Goal: Book appointment/travel/reservation

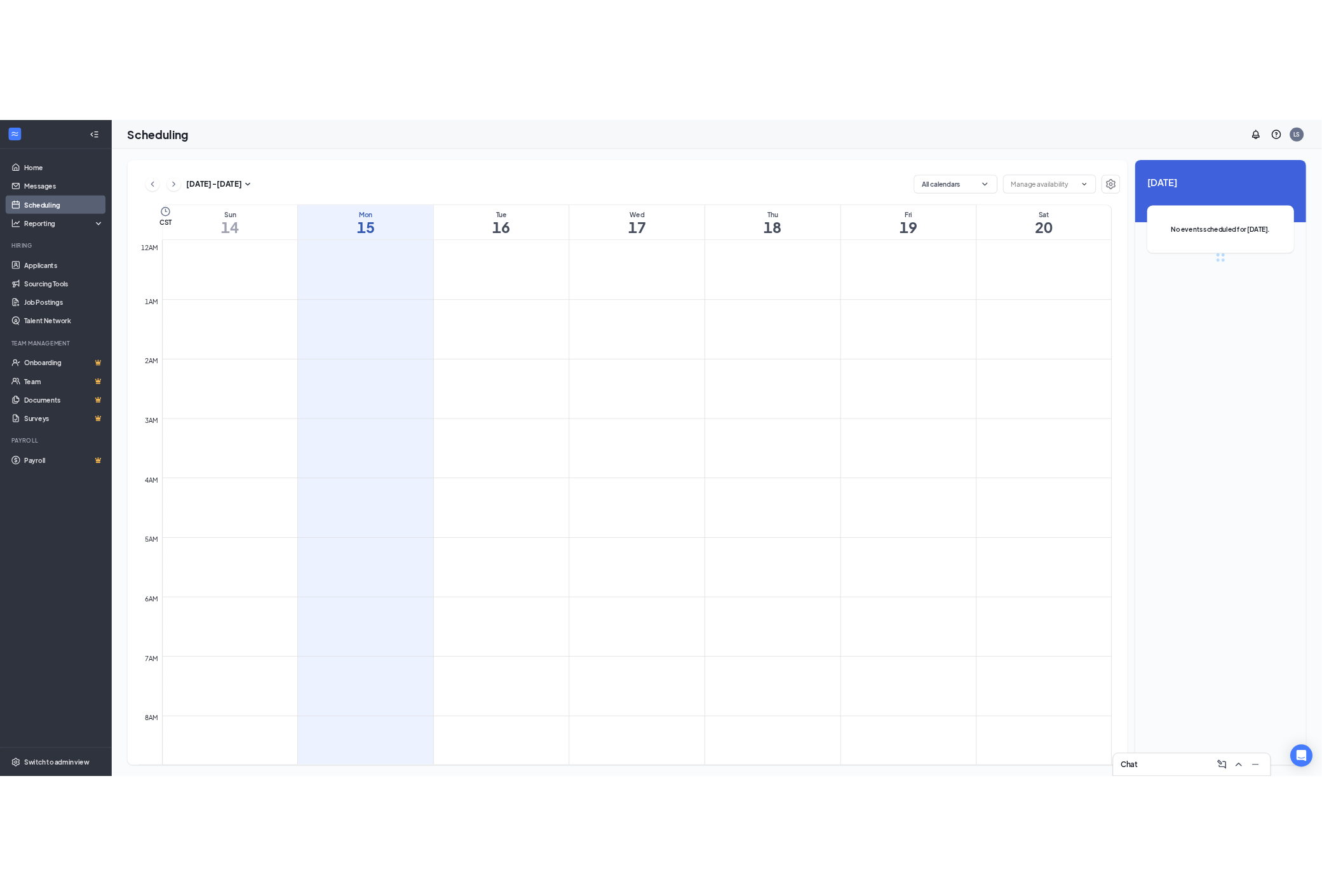
scroll to position [624, 0]
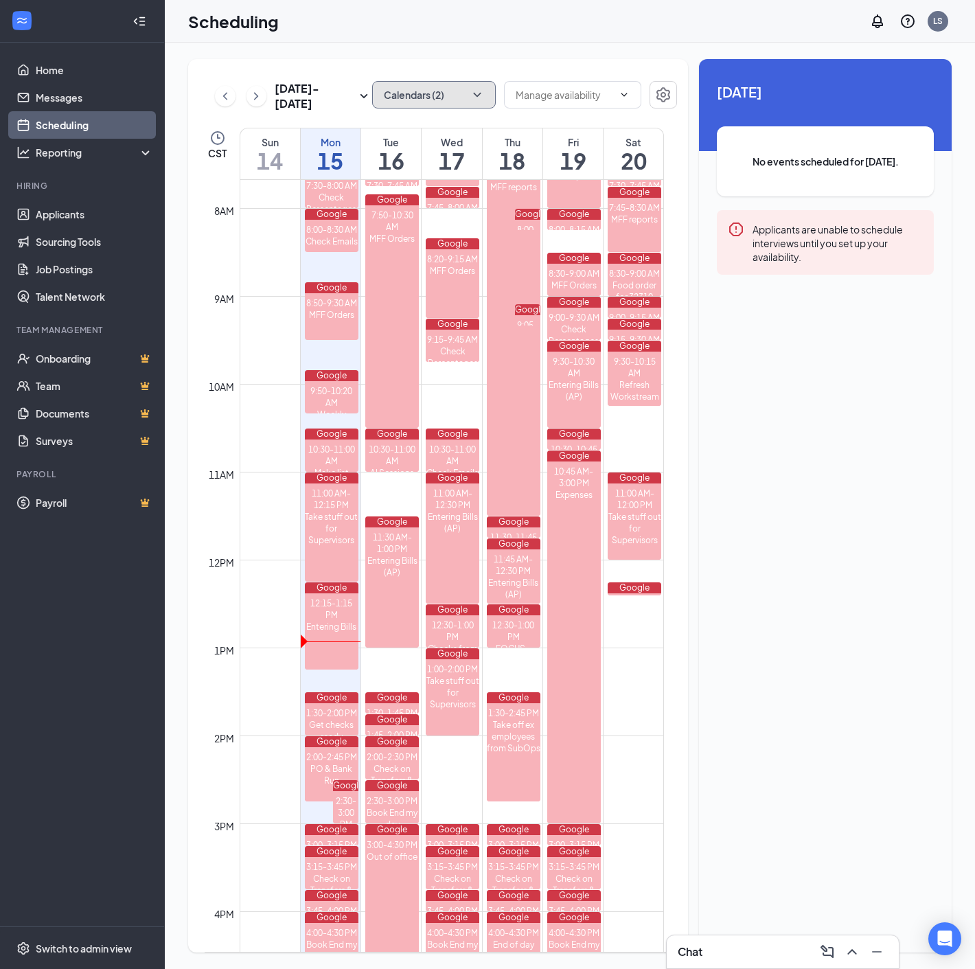
click at [470, 93] on icon "ChevronDown" at bounding box center [477, 95] width 14 height 14
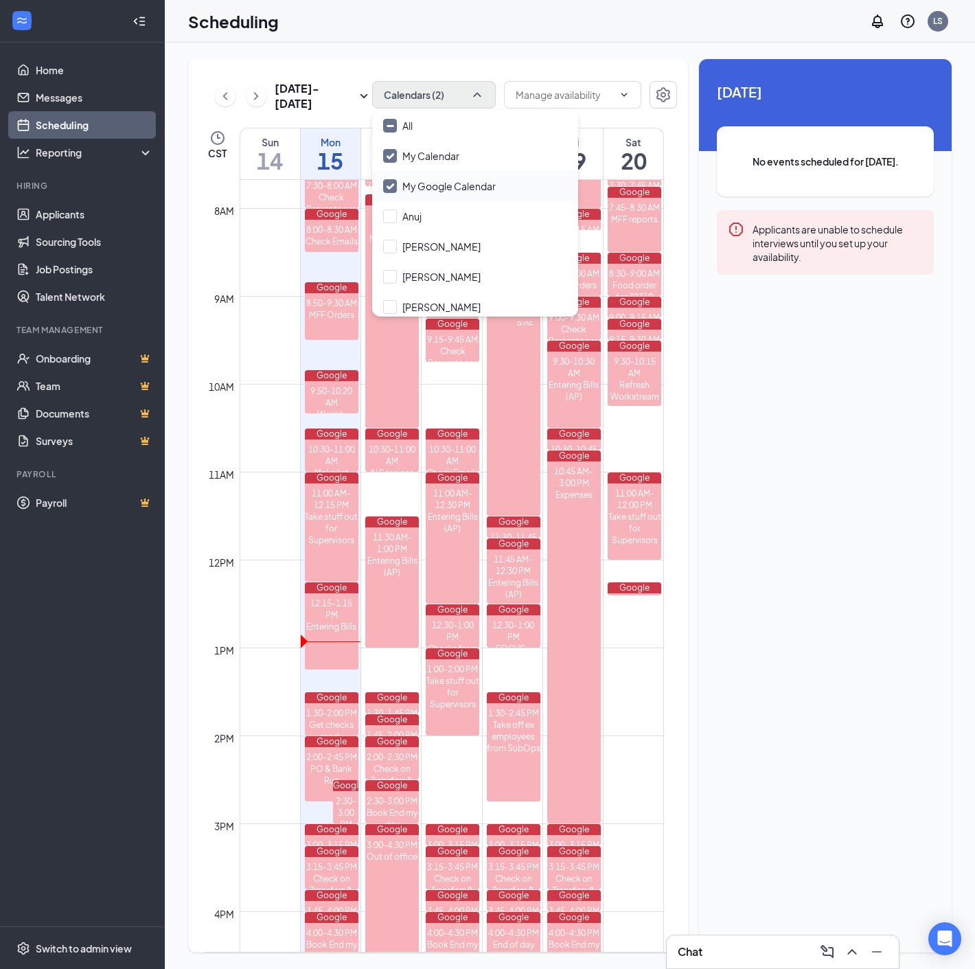
click at [387, 180] on input "My Google Calendar" at bounding box center [439, 186] width 113 height 14
checkbox input "false"
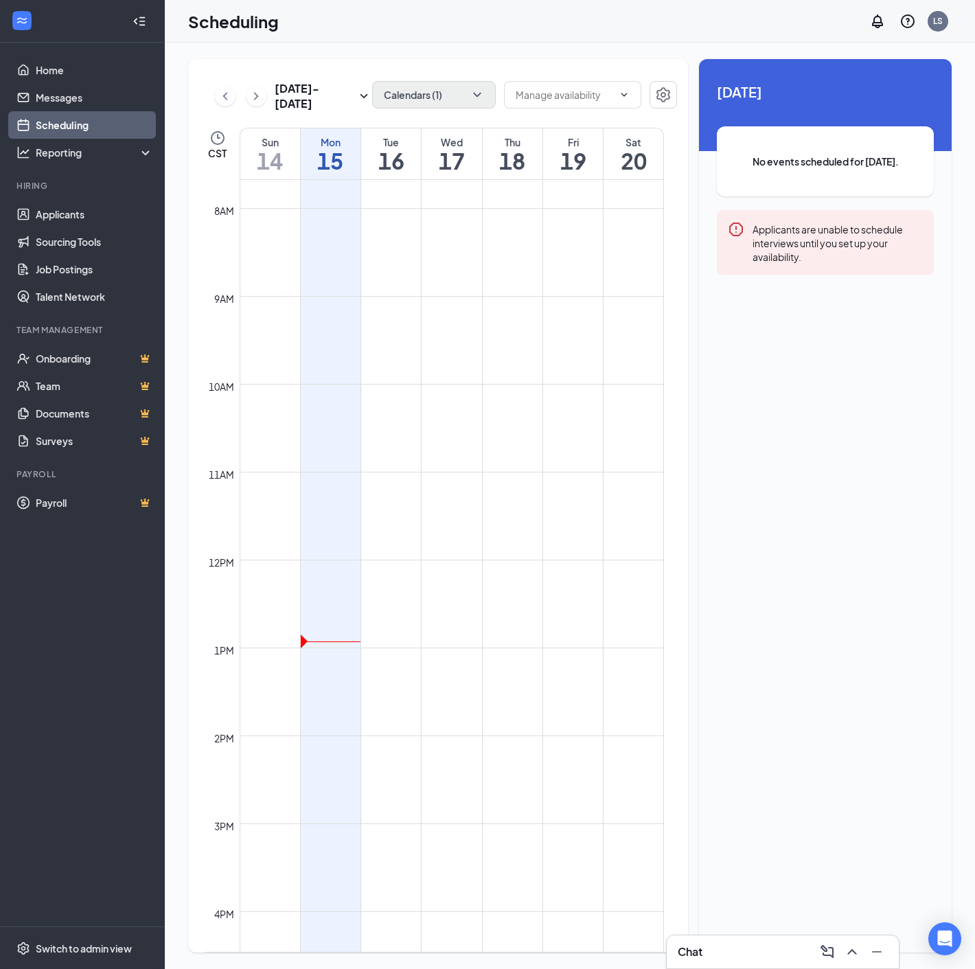
click at [129, 23] on div at bounding box center [139, 21] width 27 height 27
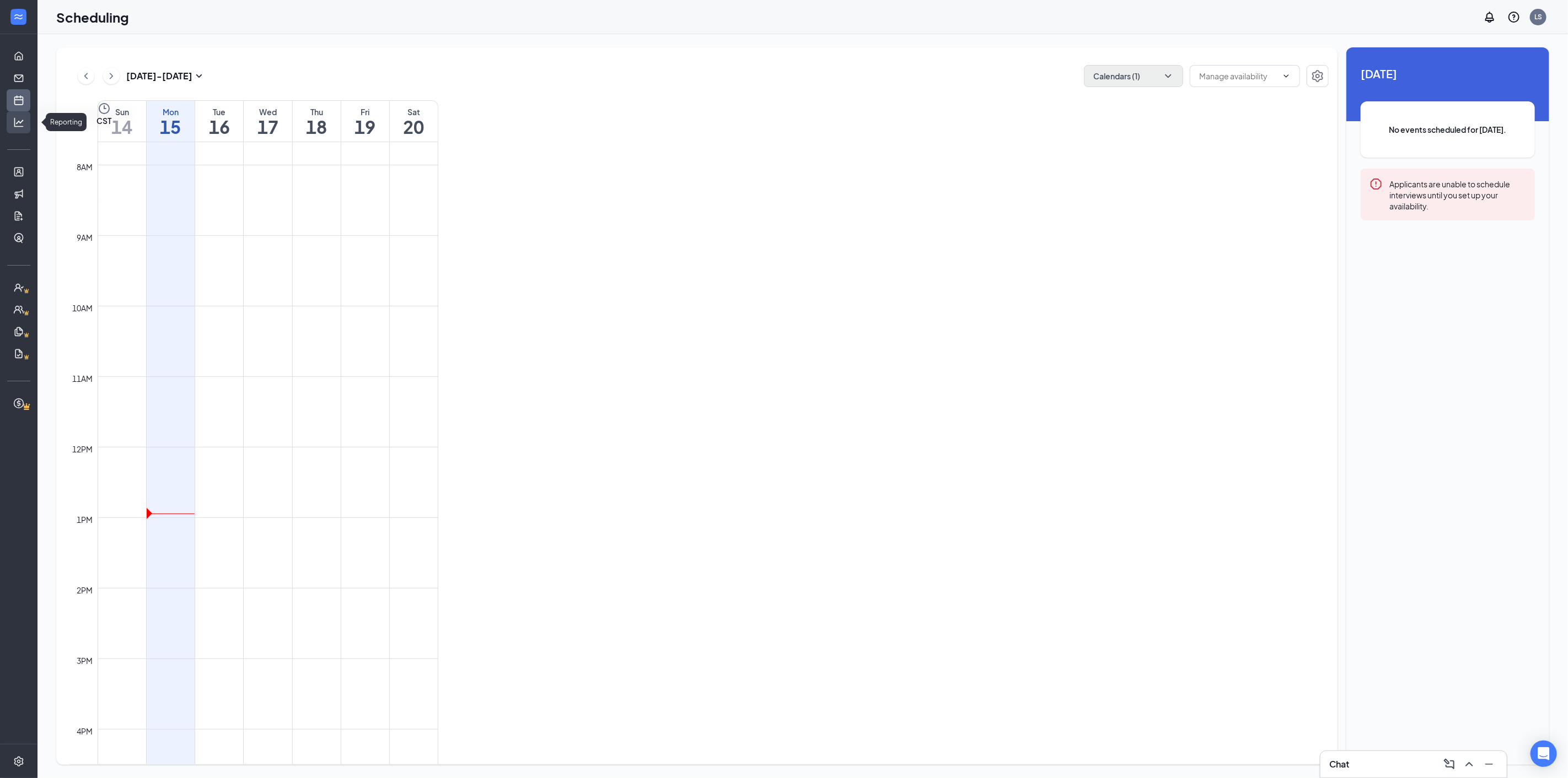
click at [18, 117] on icon "Analysis" at bounding box center [18, 123] width 11 height 11
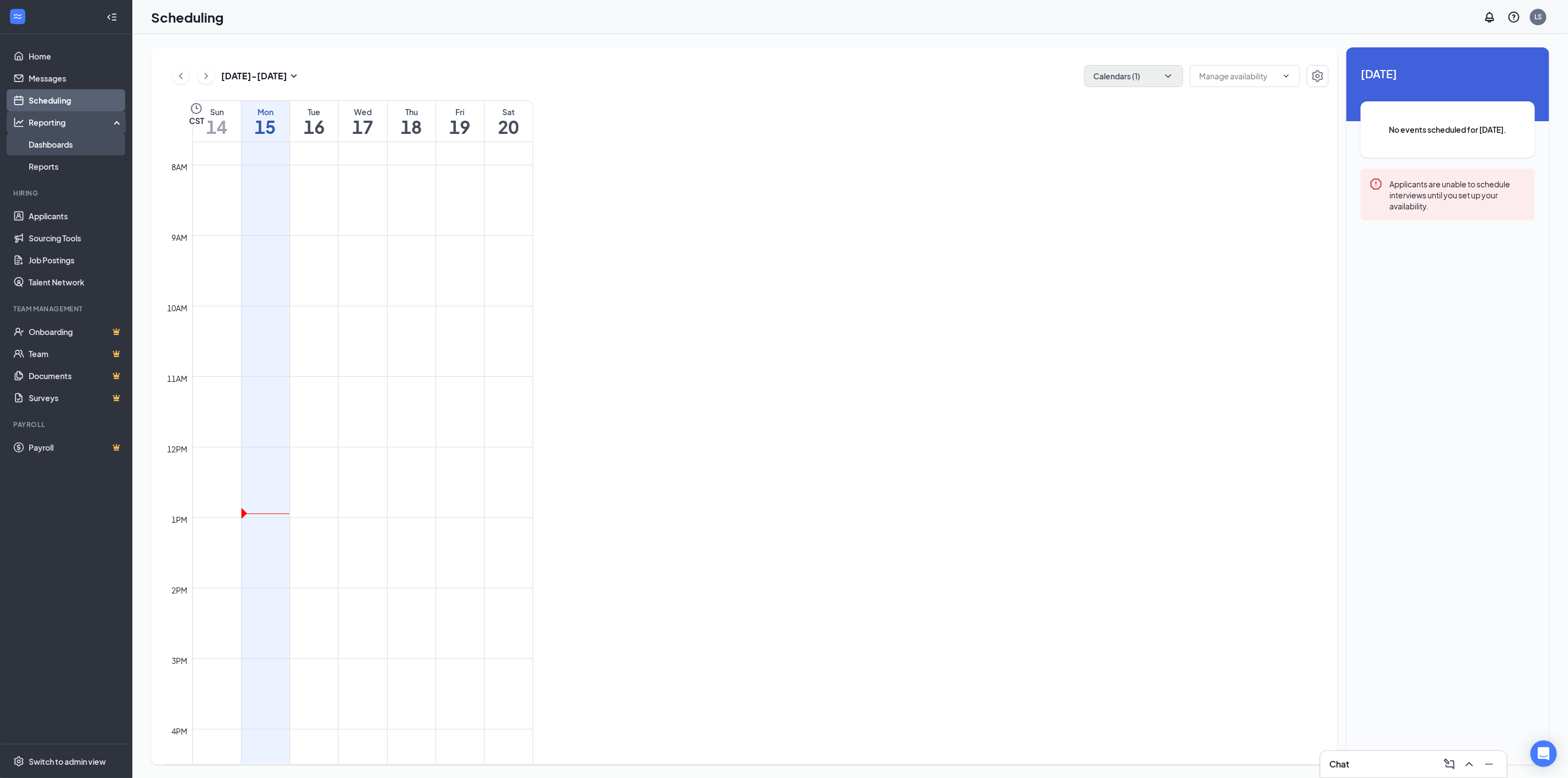
click at [43, 145] on link "Dashboards" at bounding box center [75, 144] width 94 height 22
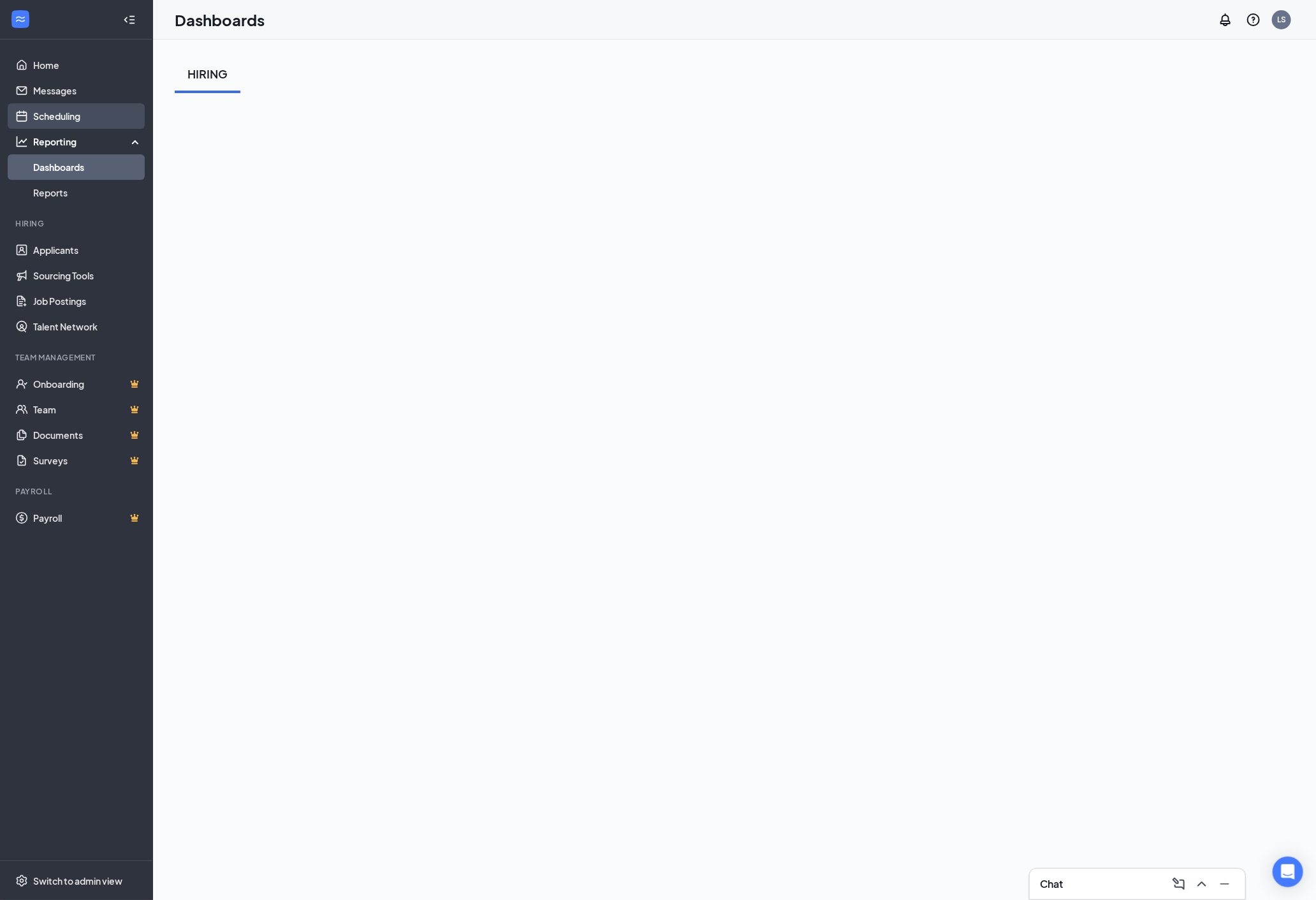
click at [69, 125] on link "Scheduling" at bounding box center [87, 115] width 109 height 25
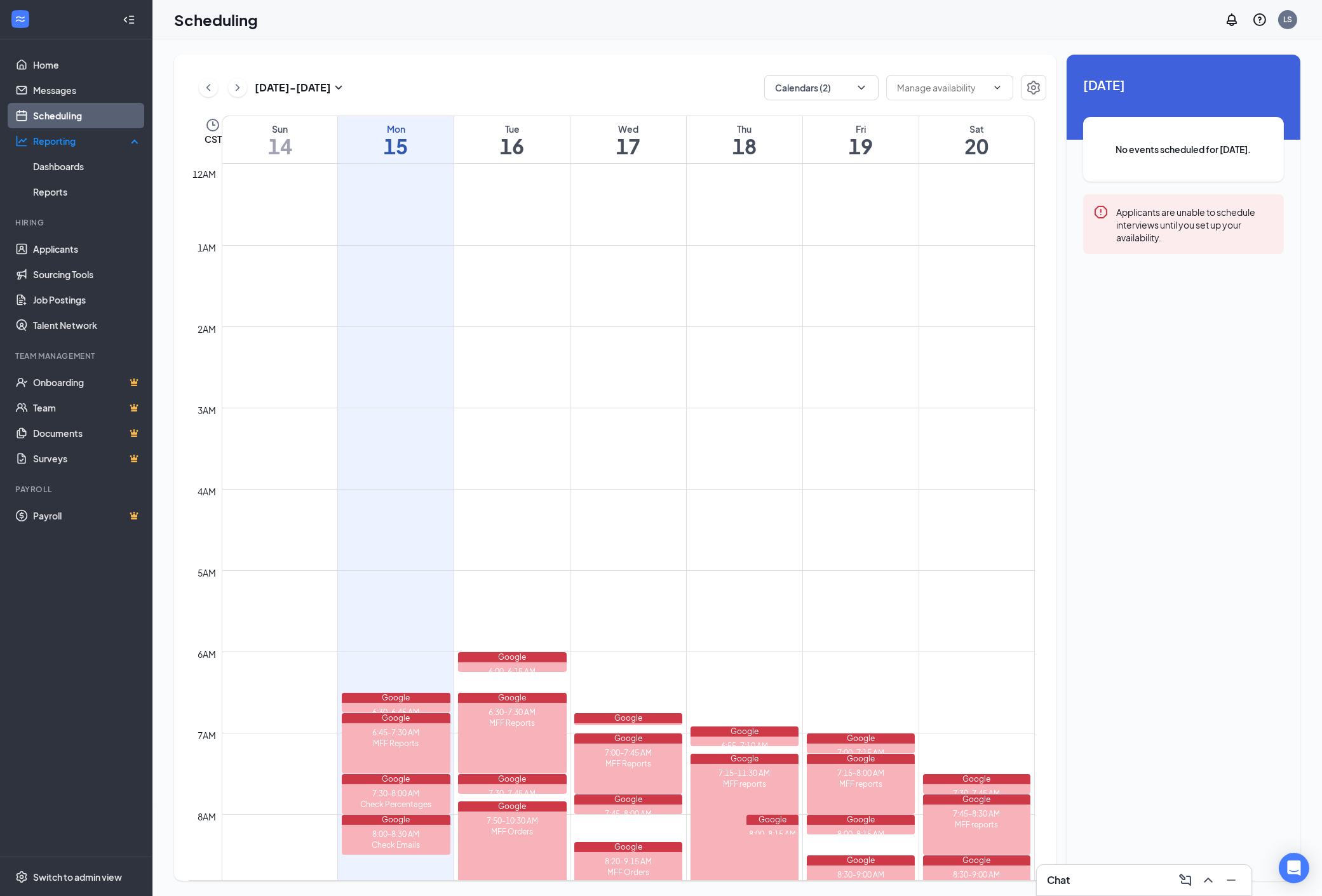
scroll to position [624, 0]
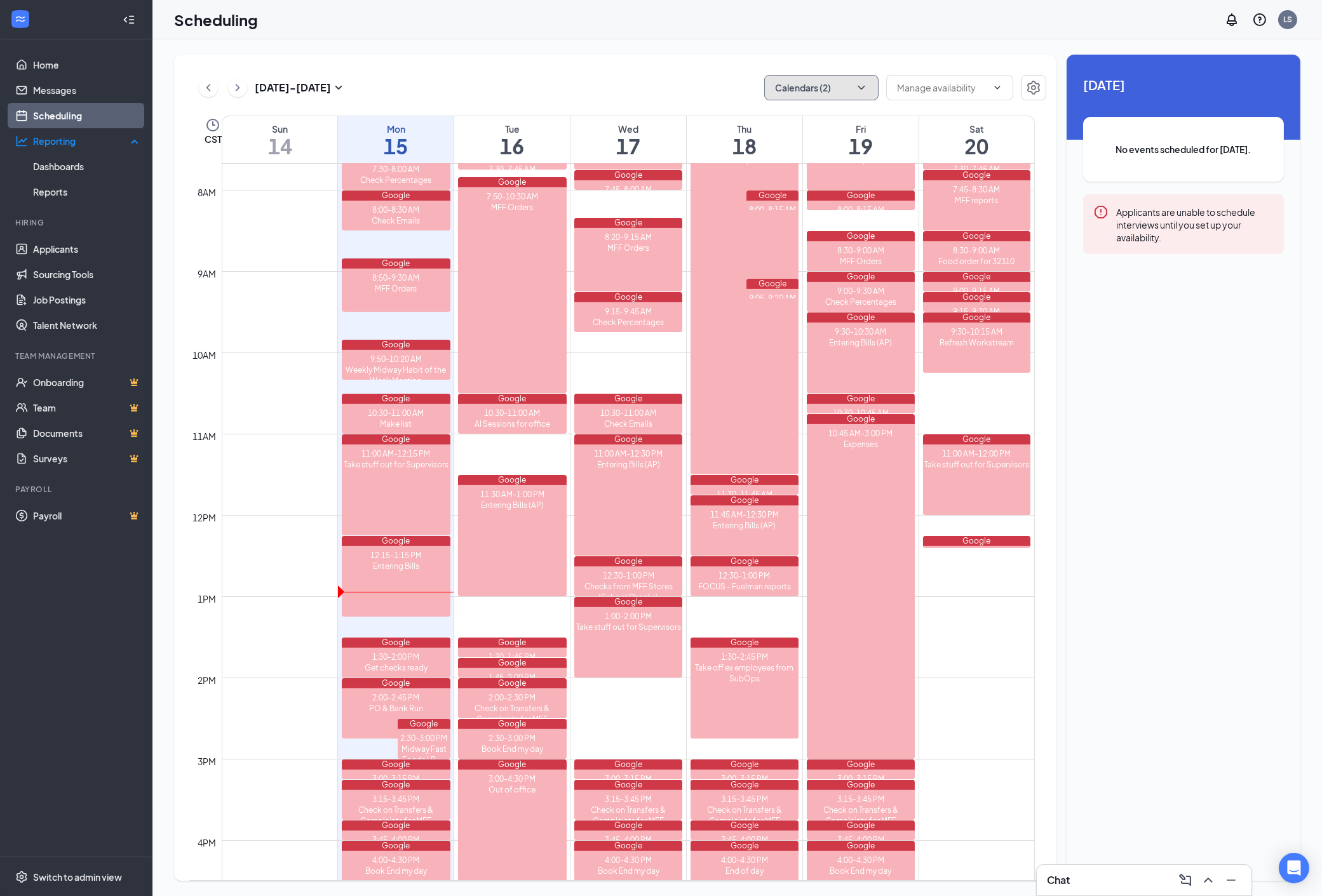
click at [867, 86] on icon "ChevronDown" at bounding box center [861, 88] width 13 height 13
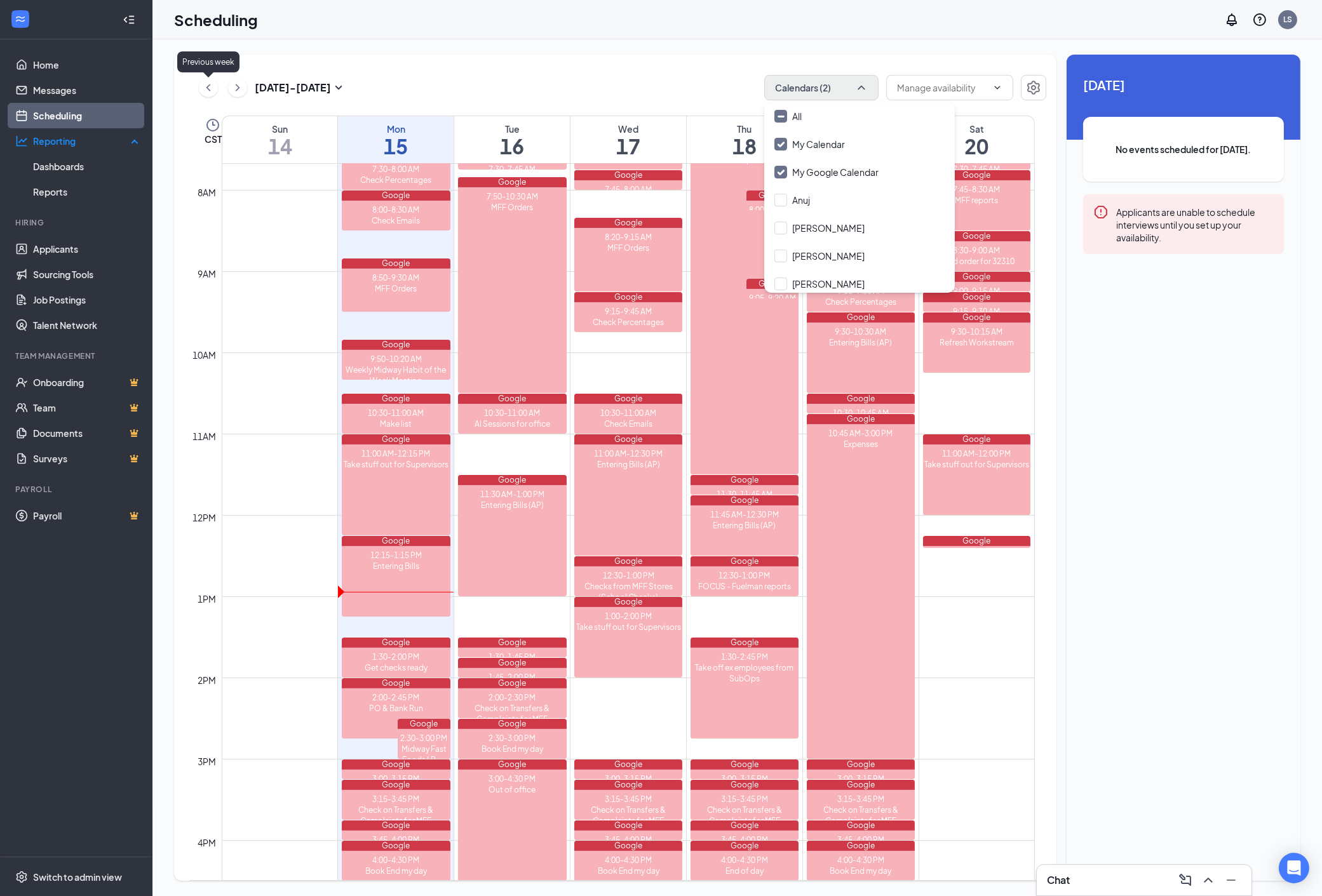
click at [208, 87] on icon "ChevronLeft" at bounding box center [208, 88] width 13 height 15
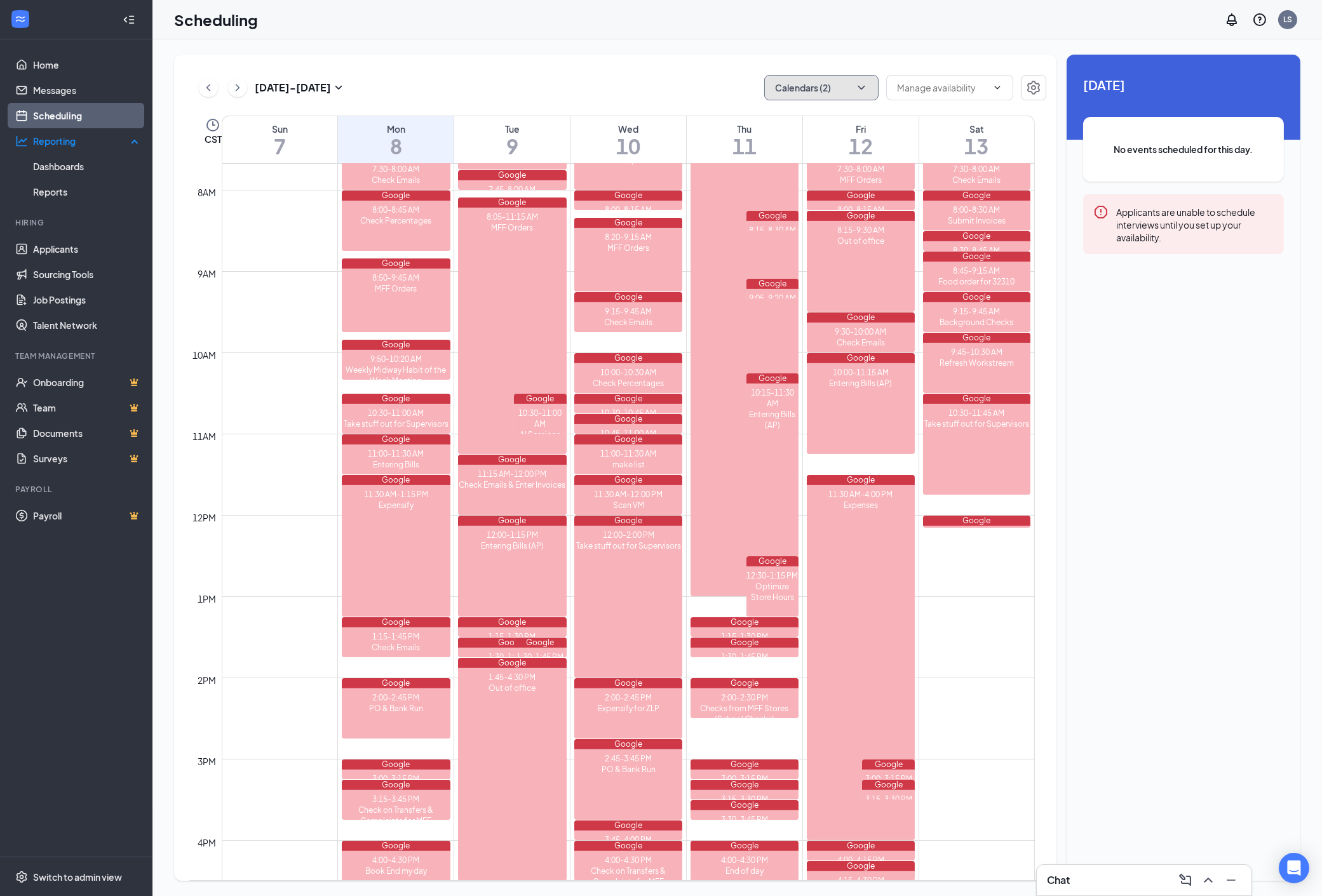
click at [862, 82] on icon "ChevronDown" at bounding box center [861, 88] width 13 height 13
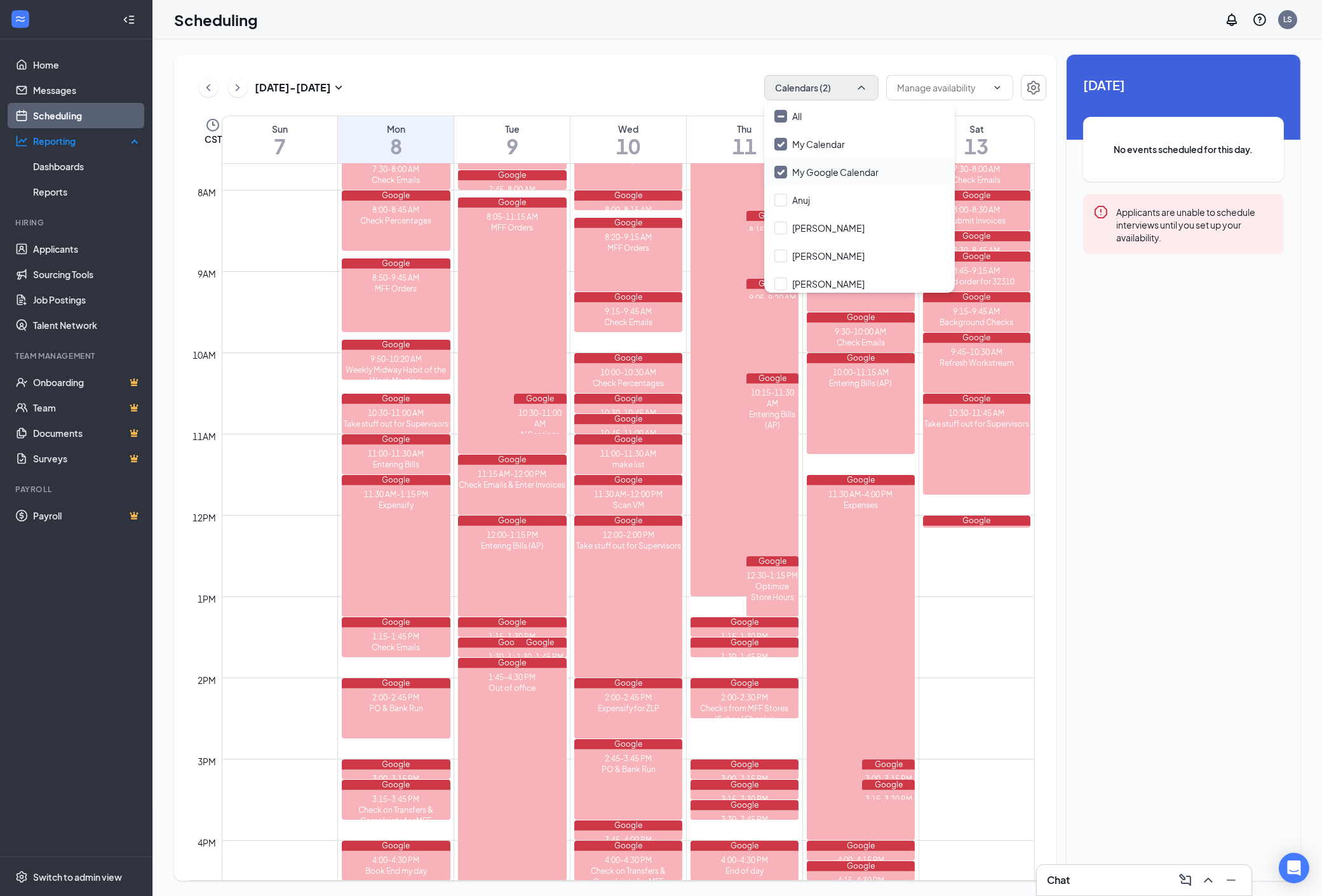
click at [777, 176] on input "My Google Calendar" at bounding box center [826, 172] width 105 height 13
checkbox input "false"
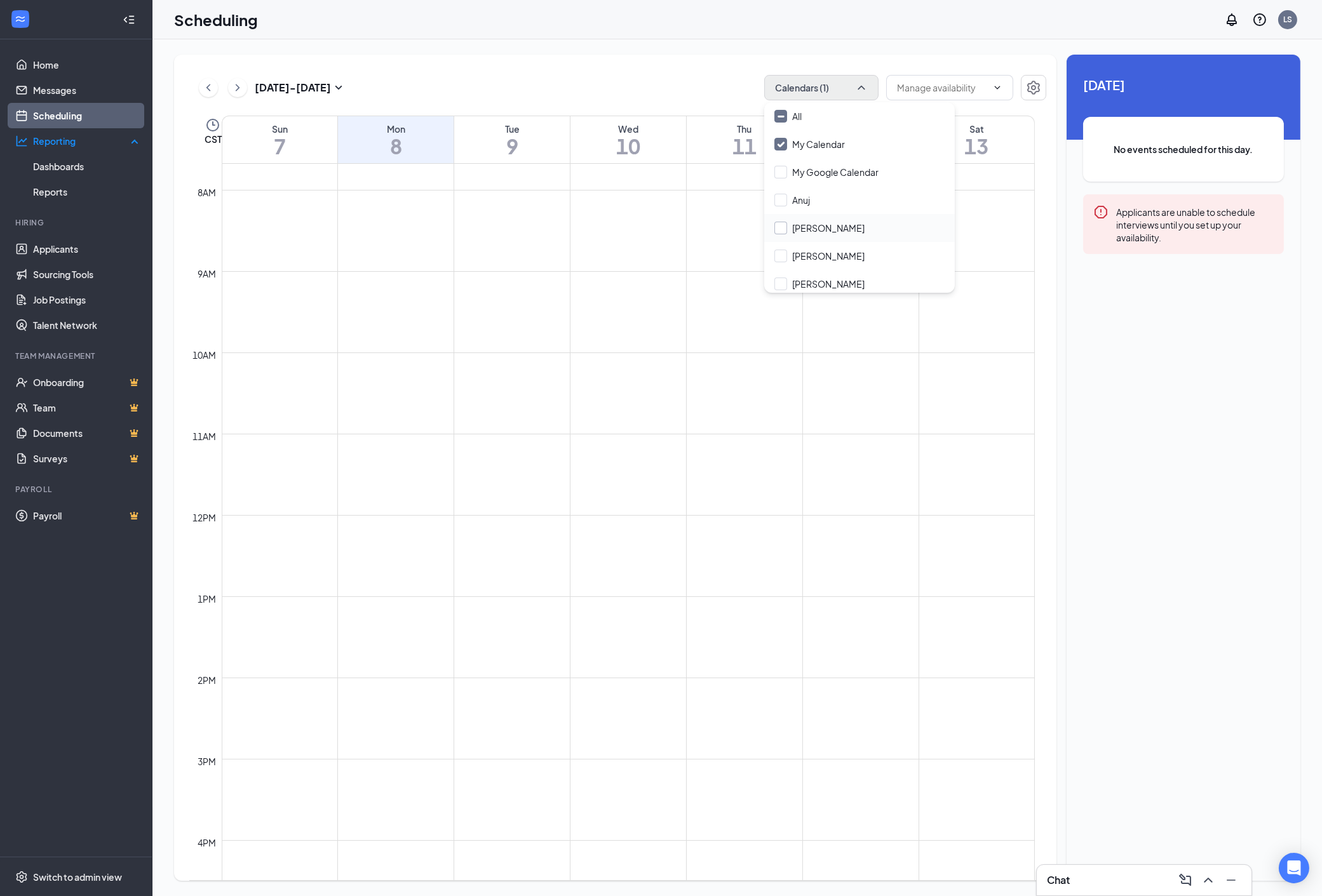
click at [778, 222] on input "[PERSON_NAME]" at bounding box center [819, 228] width 90 height 13
checkbox input "true"
click at [778, 258] on input "[PERSON_NAME]" at bounding box center [819, 256] width 90 height 13
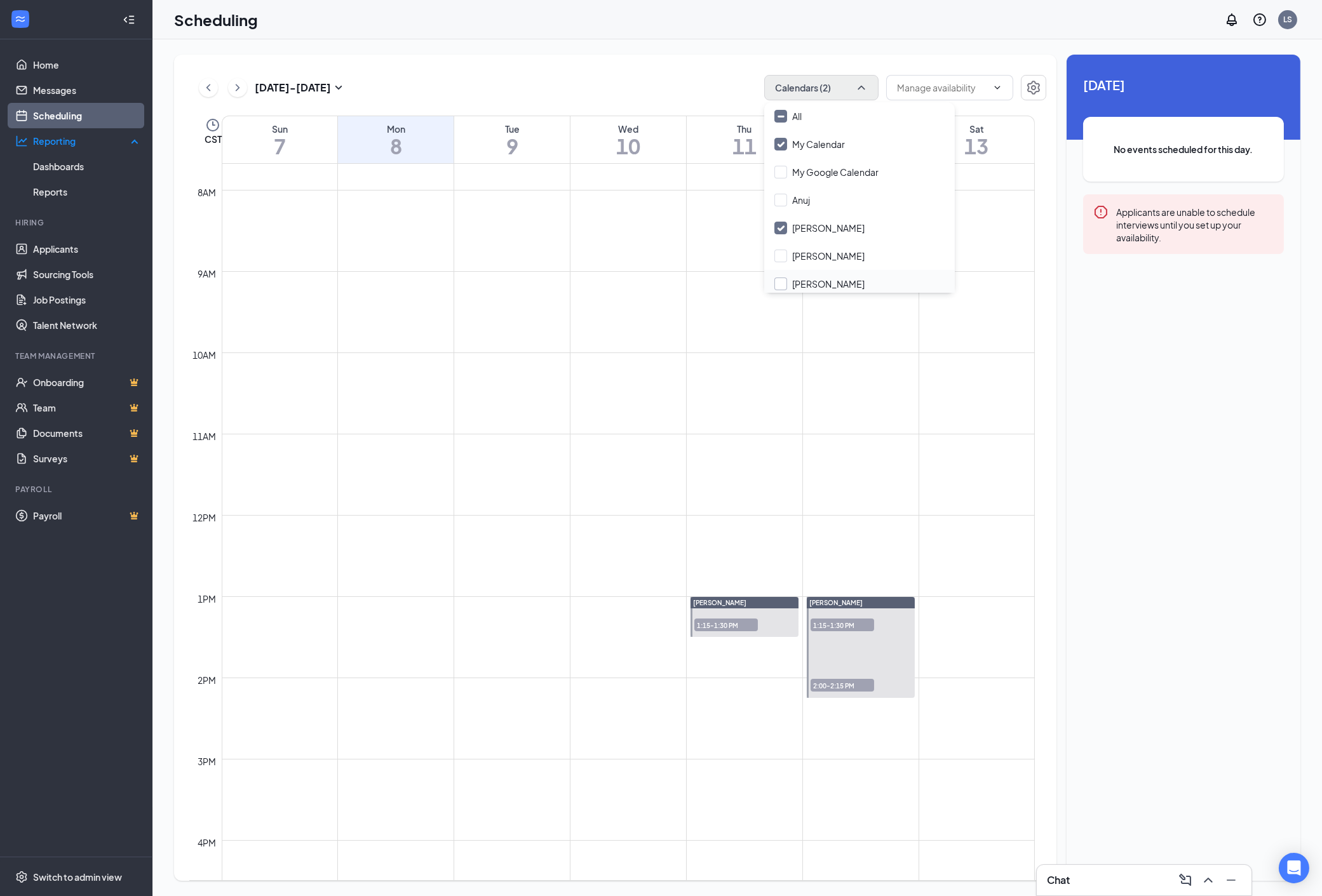
checkbox input "true"
click at [782, 288] on input "[PERSON_NAME]" at bounding box center [819, 284] width 90 height 13
checkbox input "true"
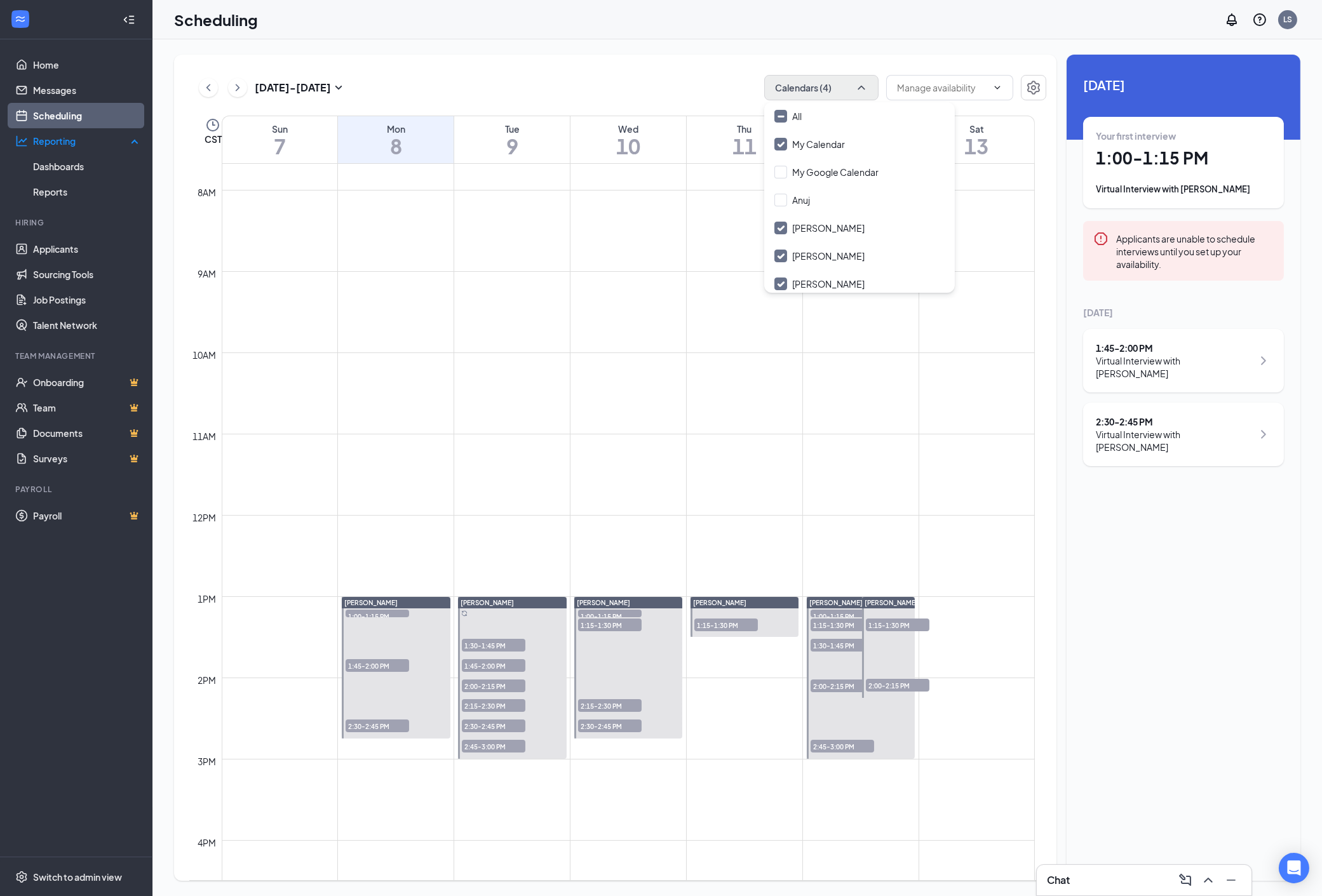
click at [375, 609] on span "1:00-1:15 PM" at bounding box center [377, 616] width 64 height 13
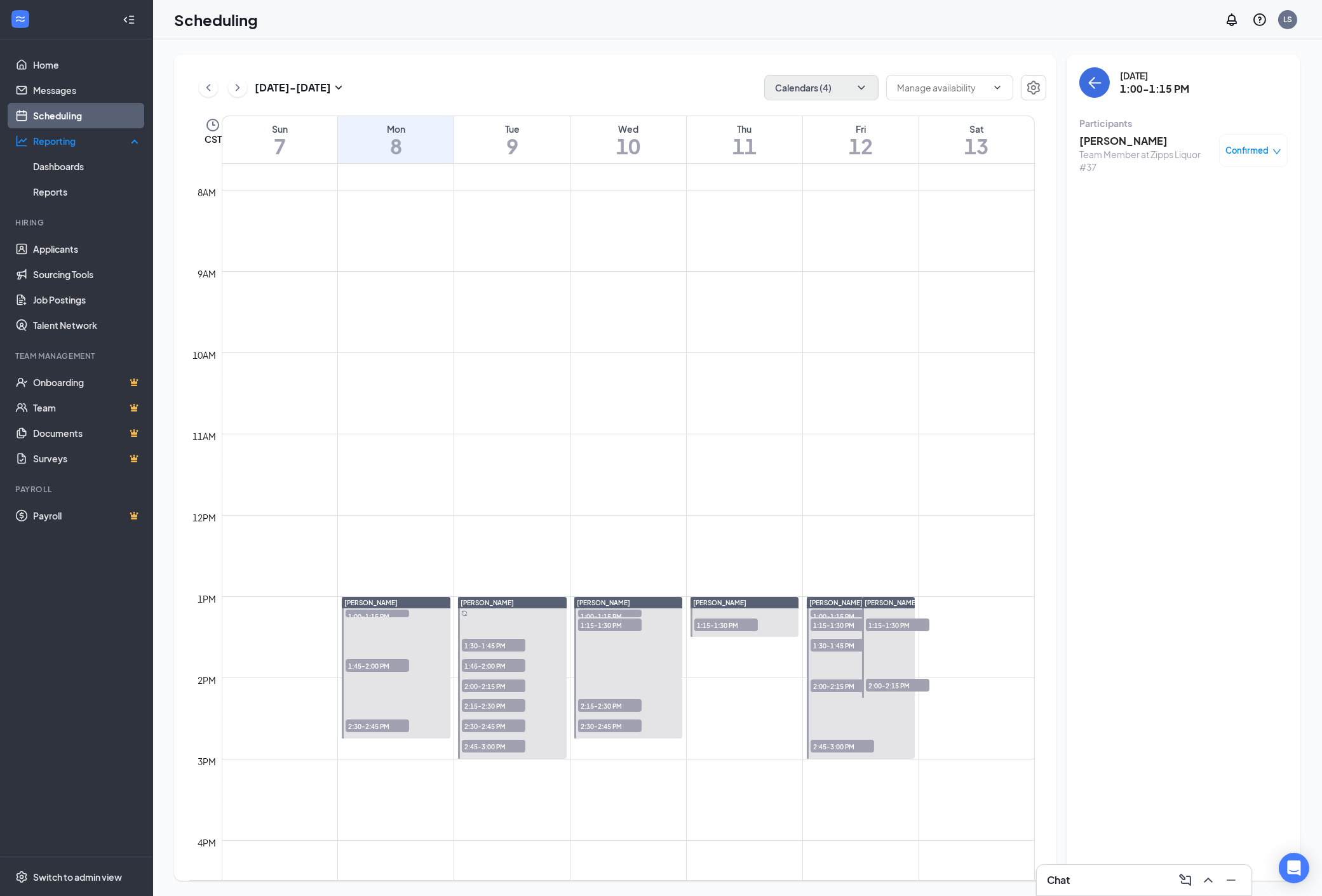
click at [373, 660] on span "1:45-2:00 PM" at bounding box center [377, 666] width 64 height 13
click at [358, 729] on span "2:30-2:45 PM" at bounding box center [377, 726] width 64 height 13
click at [500, 644] on span "1:30-1:45 PM" at bounding box center [493, 645] width 64 height 13
click at [491, 661] on span "1:45-2:00 PM" at bounding box center [493, 666] width 64 height 13
click at [496, 686] on span "2:00-2:15 PM" at bounding box center [493, 686] width 64 height 13
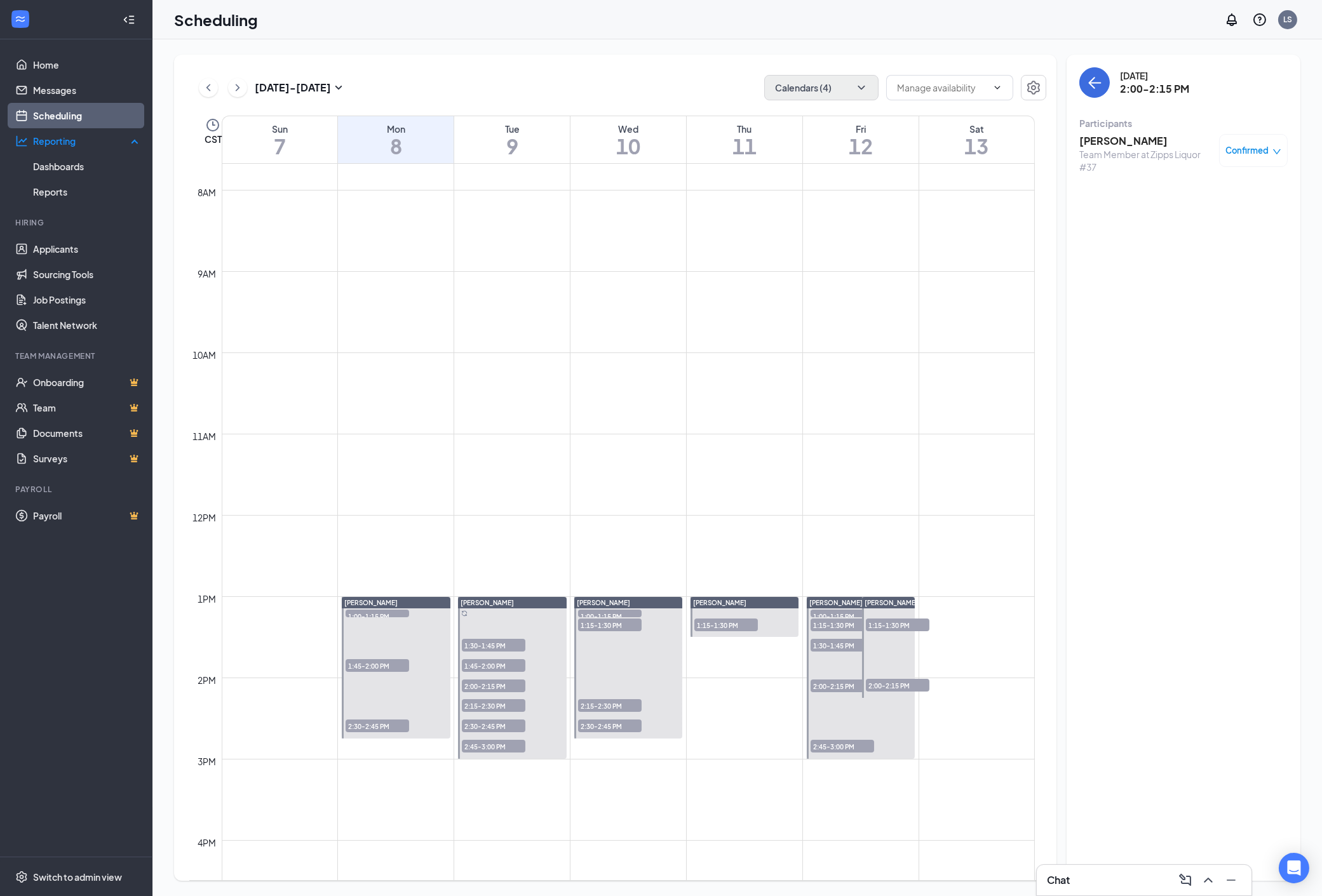
click at [486, 703] on span "2:15-2:30 PM" at bounding box center [493, 706] width 64 height 13
click at [475, 725] on span "2:30-2:45 PM" at bounding box center [493, 726] width 64 height 13
drag, startPoint x: 481, startPoint y: 746, endPoint x: 486, endPoint y: 739, distance: 8.6
click at [481, 746] on span "2:45-3:00 PM" at bounding box center [493, 746] width 64 height 13
click at [596, 613] on span "1:00-1:15 PM" at bounding box center [610, 616] width 64 height 13
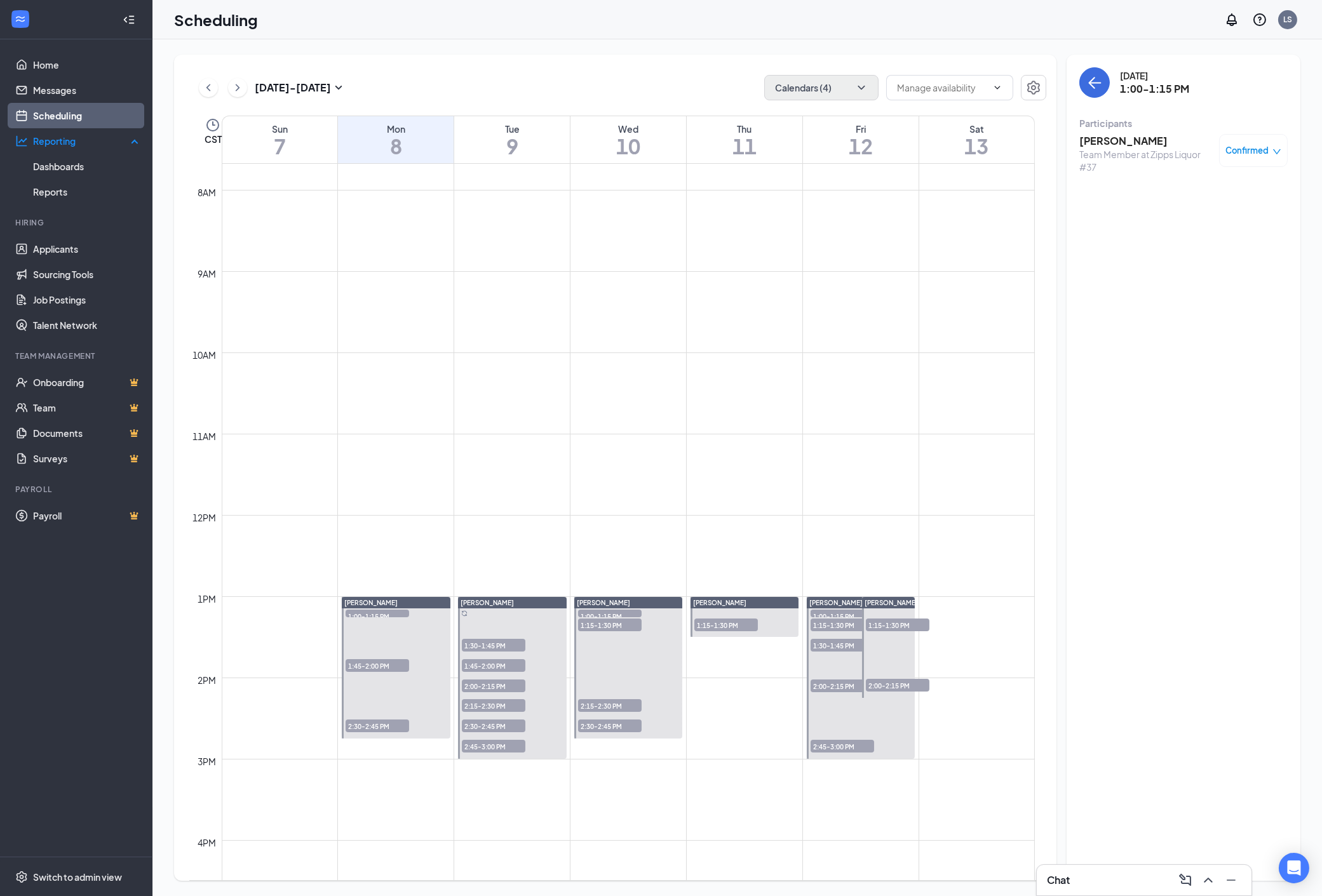
click at [599, 623] on span "1:15-1:30 PM" at bounding box center [610, 625] width 64 height 13
click at [599, 706] on span "2:15-2:30 PM" at bounding box center [610, 706] width 64 height 13
click at [595, 728] on span "2:30-2:45 PM" at bounding box center [610, 726] width 64 height 13
click at [712, 623] on span "1:15-1:30 PM" at bounding box center [725, 625] width 64 height 13
click at [829, 611] on span "1:00-1:15 PM" at bounding box center [842, 616] width 64 height 13
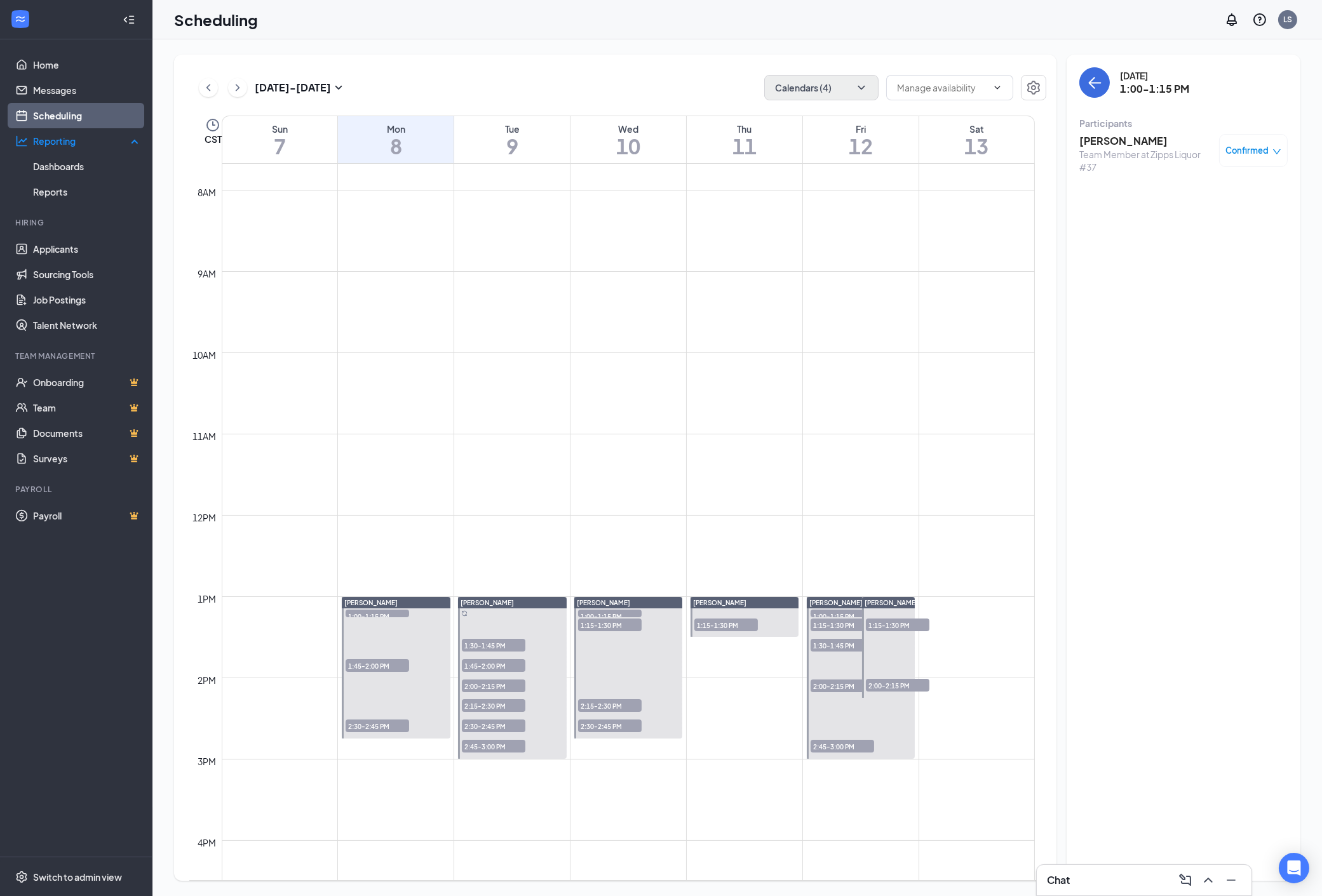
click at [829, 623] on span "1:15-1:30 PM" at bounding box center [842, 625] width 64 height 13
click at [829, 644] on span "1:30-1:45 PM" at bounding box center [842, 645] width 64 height 13
click at [824, 681] on span "2:00-2:15 PM" at bounding box center [842, 686] width 64 height 13
drag, startPoint x: 834, startPoint y: 746, endPoint x: 862, endPoint y: 702, distance: 52.2
click at [833, 746] on span "2:45-3:00 PM" at bounding box center [842, 746] width 64 height 13
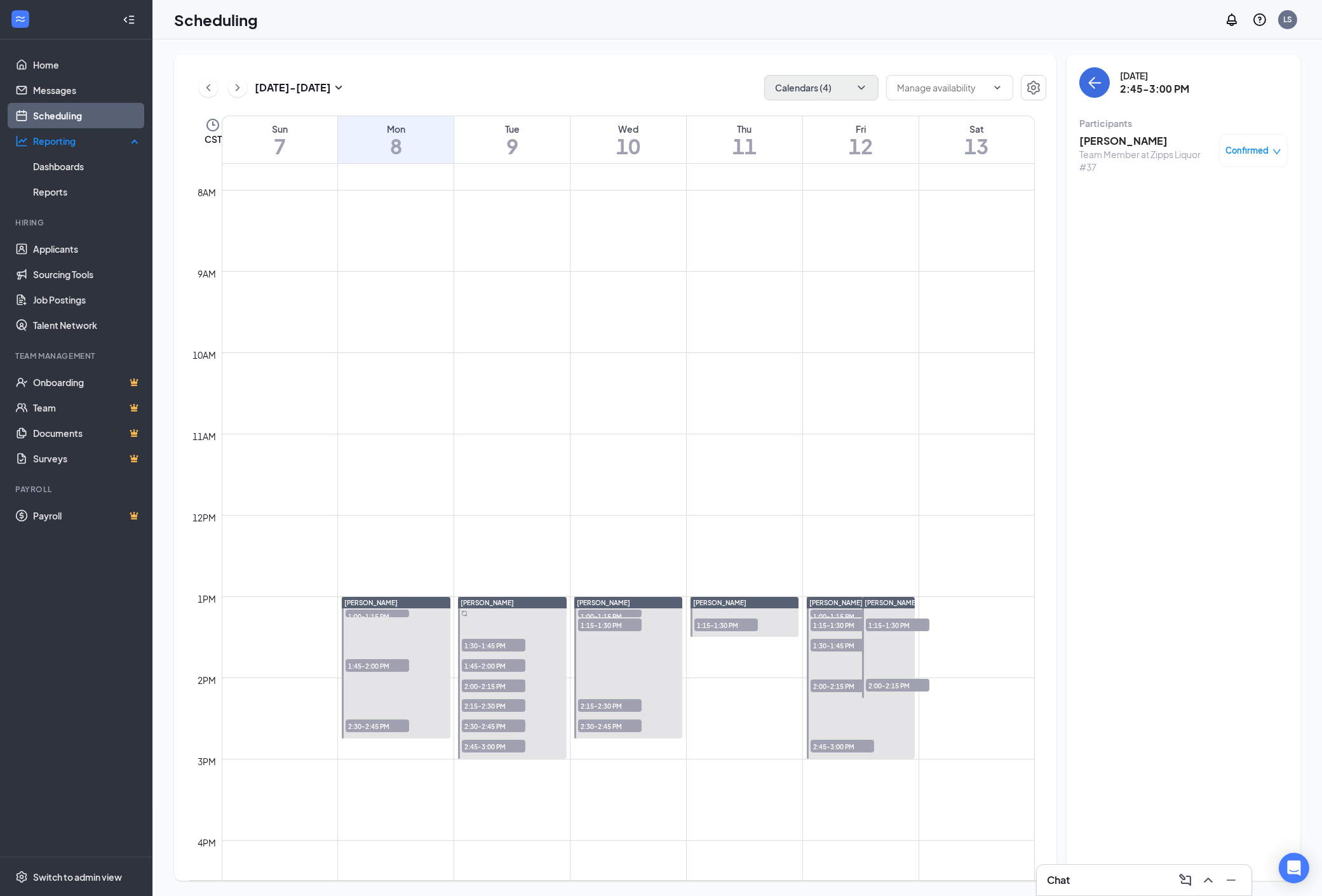
click at [884, 620] on span "1:15-1:30 PM" at bounding box center [897, 625] width 64 height 13
click at [883, 684] on span "2:00-2:15 PM" at bounding box center [897, 685] width 64 height 13
